Goal: Information Seeking & Learning: Learn about a topic

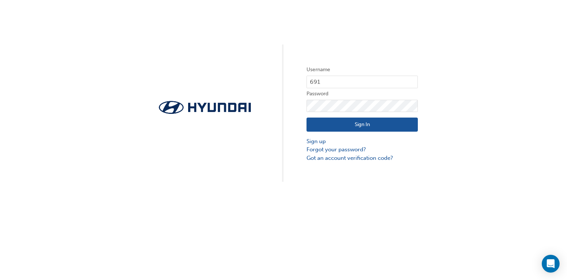
click at [363, 125] on button "Sign In" at bounding box center [362, 125] width 111 height 14
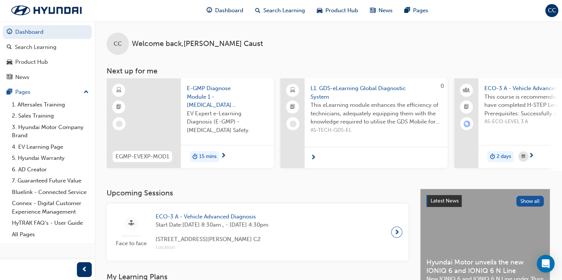
click at [207, 156] on span "15 mins" at bounding box center [207, 157] width 17 height 9
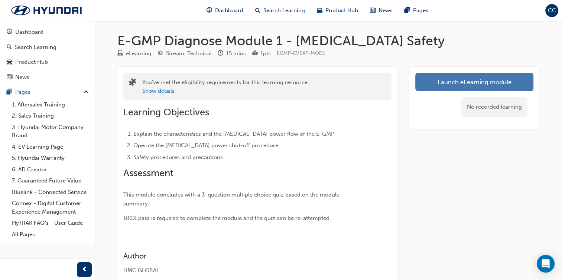
click at [460, 84] on link "Launch eLearning module" at bounding box center [474, 82] width 118 height 19
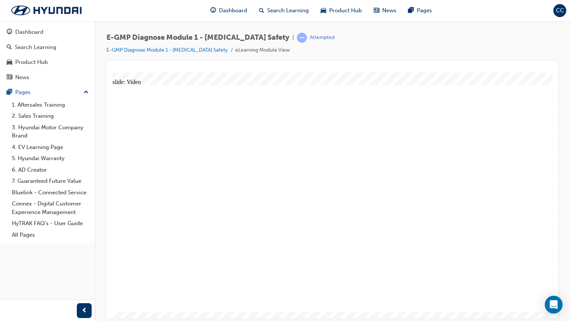
radio input "true"
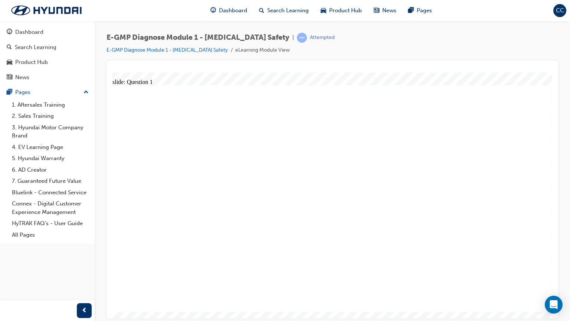
radio input "true"
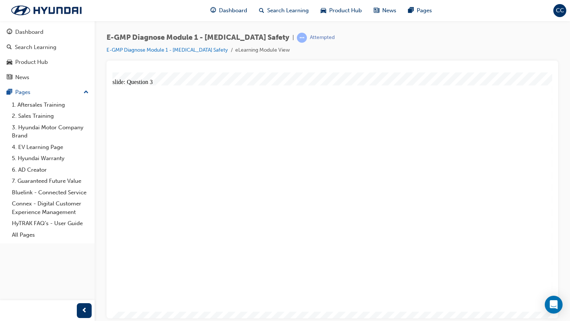
radio input "true"
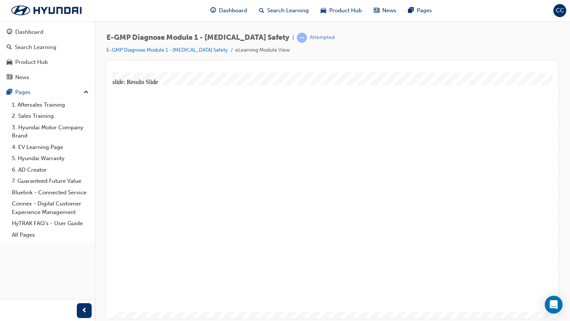
radio input "true"
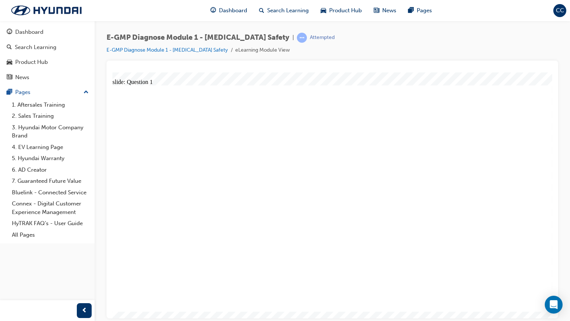
radio input "true"
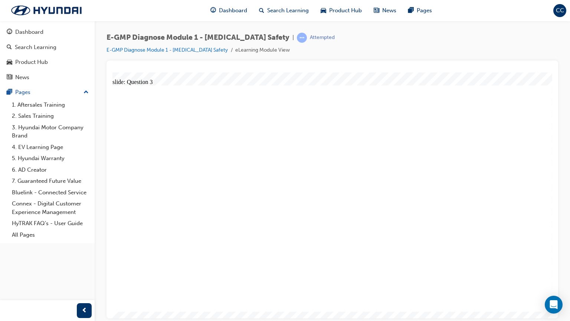
radio input "true"
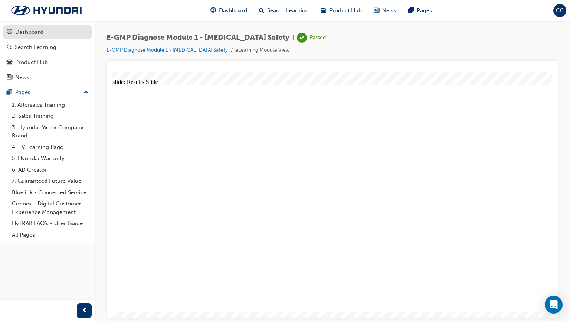
click at [33, 31] on div "Dashboard" at bounding box center [29, 32] width 28 height 9
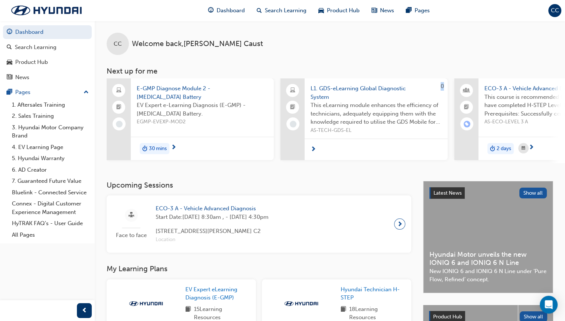
drag, startPoint x: 271, startPoint y: 165, endPoint x: 287, endPoint y: 165, distance: 16.3
click at [287, 163] on div "E-GMP Diagnose Module 2 - [MEDICAL_DATA] Battery EV Expert e-Learning Diagnosis…" at bounding box center [336, 120] width 458 height 85
click at [158, 93] on span "E-GMP Diagnose Module 2 - [MEDICAL_DATA] Battery" at bounding box center [202, 92] width 131 height 17
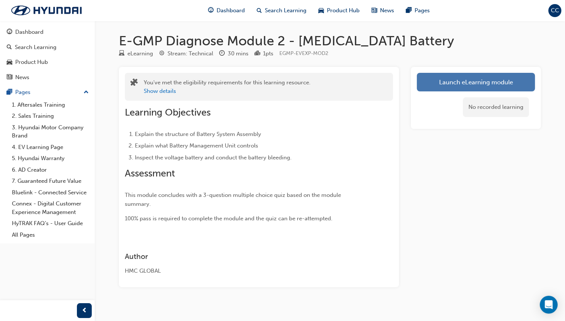
click at [477, 82] on link "Launch eLearning module" at bounding box center [476, 82] width 118 height 19
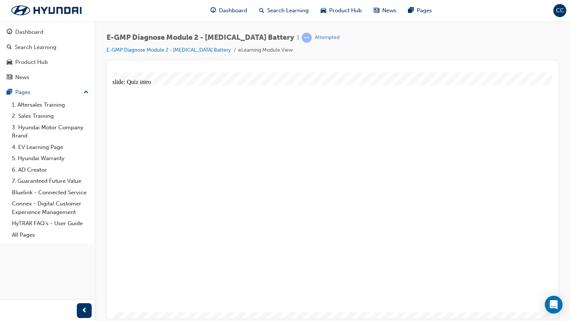
radio input "true"
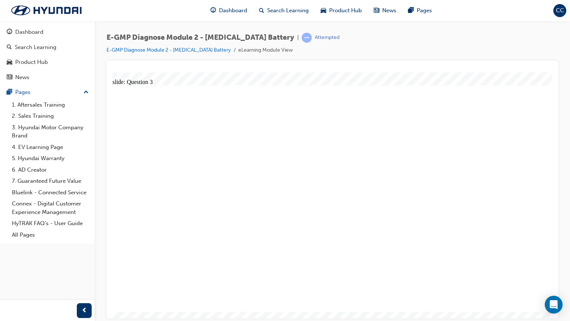
radio input "true"
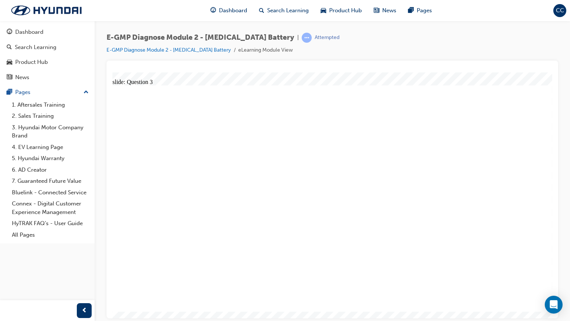
radio input "true"
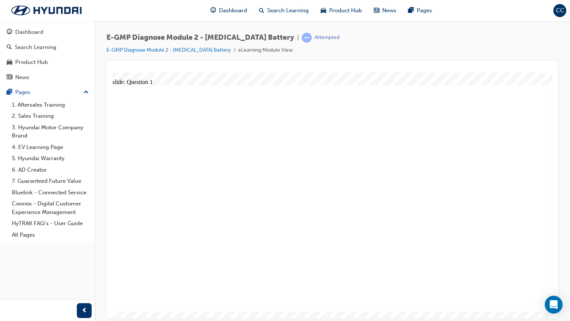
radio input "true"
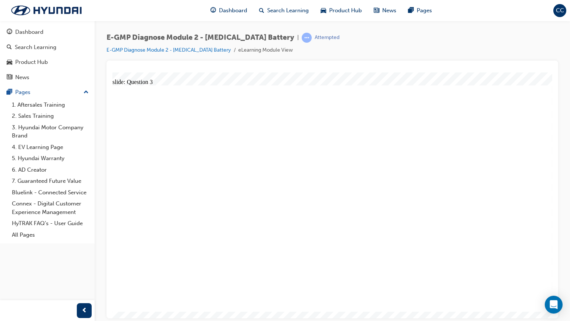
radio input "true"
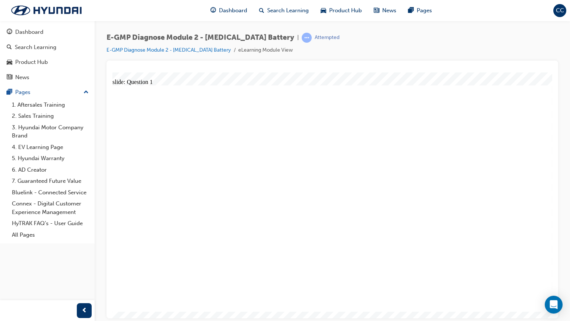
radio input "true"
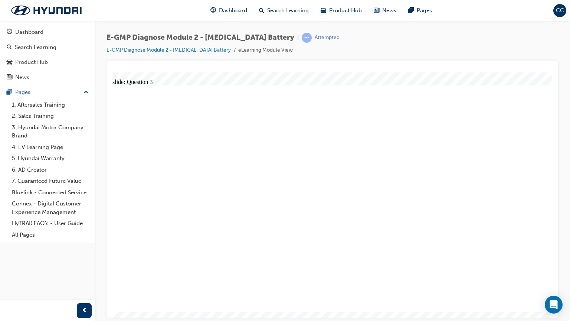
radio input "true"
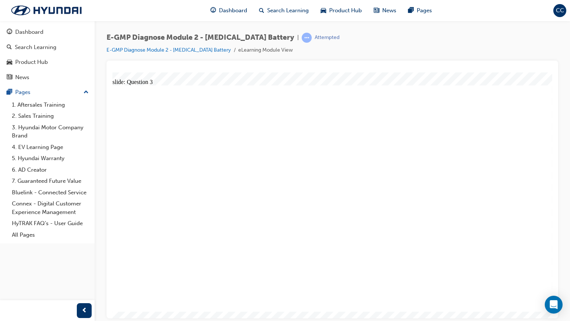
radio input "true"
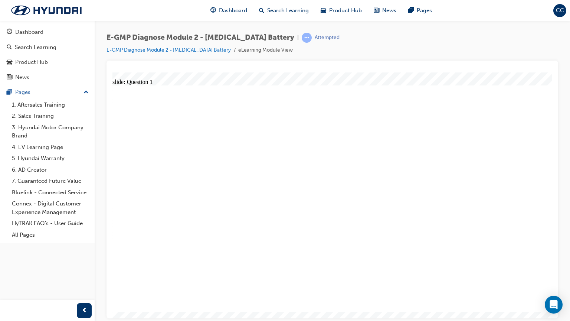
radio input "true"
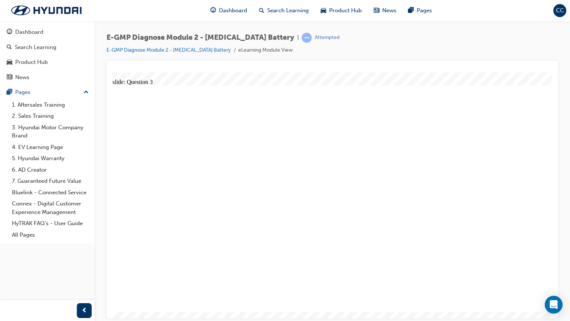
radio input "true"
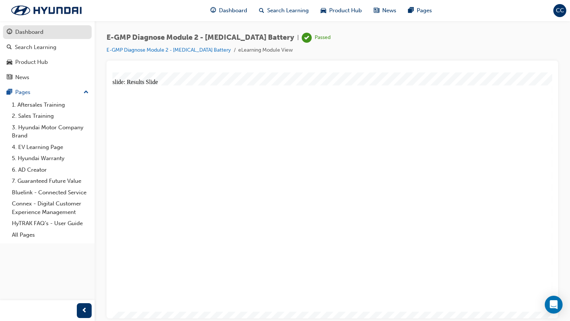
click at [20, 32] on div "Dashboard" at bounding box center [29, 32] width 28 height 9
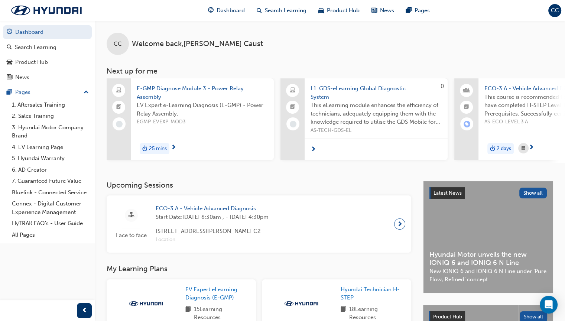
click at [158, 147] on span "25 mins" at bounding box center [158, 148] width 18 height 9
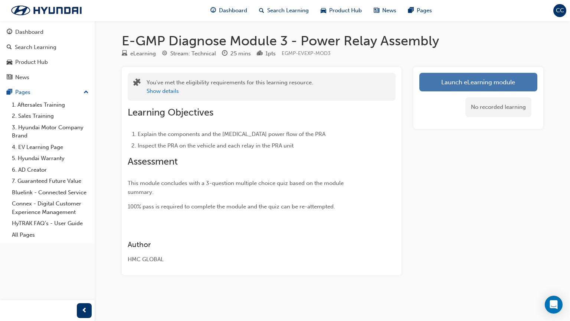
click at [450, 82] on link "Launch eLearning module" at bounding box center [478, 82] width 118 height 19
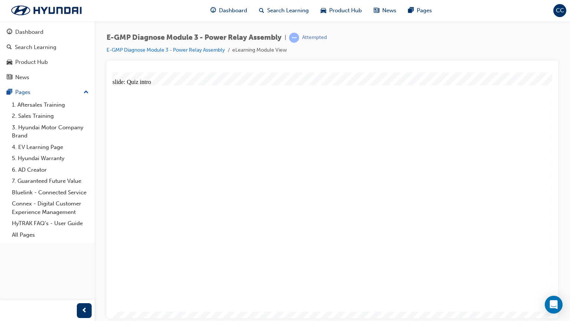
radio input "true"
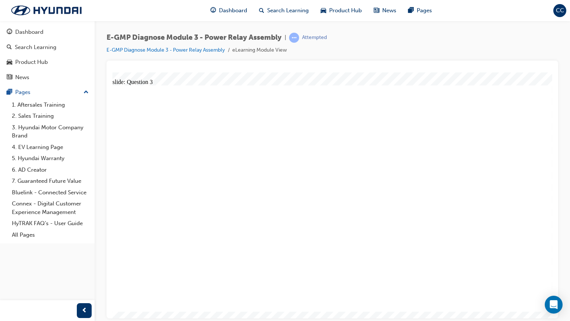
radio input "true"
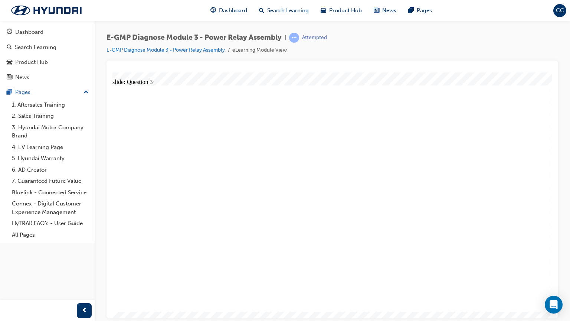
radio input "true"
click at [22, 33] on div "Dashboard" at bounding box center [29, 32] width 28 height 9
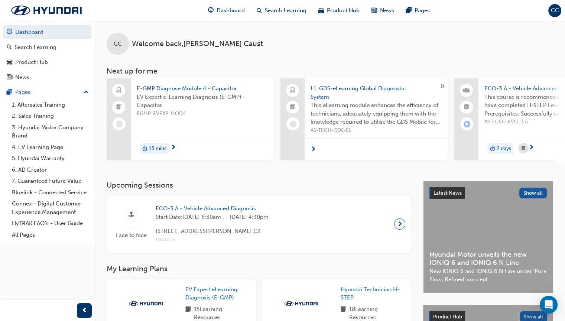
click at [552, 10] on span "CC" at bounding box center [555, 10] width 8 height 9
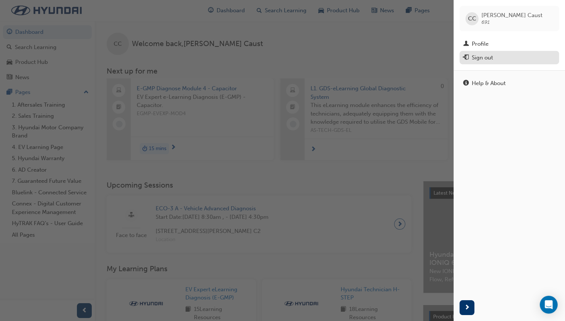
click at [475, 57] on div "Sign out" at bounding box center [481, 57] width 21 height 9
